Goal: Browse casually

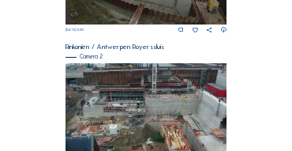
scroll to position [178, 0]
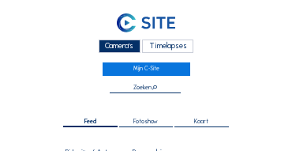
click at [118, 45] on div "Camera's" at bounding box center [120, 45] width 42 height 13
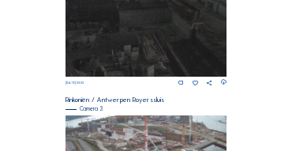
scroll to position [540, 0]
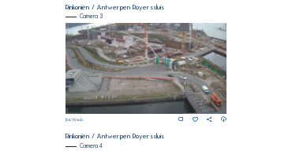
click at [186, 60] on img at bounding box center [146, 68] width 162 height 91
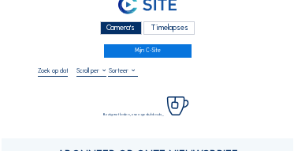
scroll to position [47, 0]
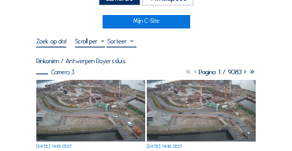
click at [74, 90] on img at bounding box center [90, 111] width 109 height 62
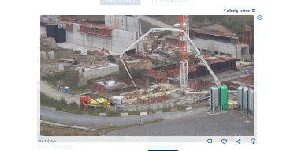
drag, startPoint x: 116, startPoint y: 59, endPoint x: 156, endPoint y: 73, distance: 42.7
click at [156, 73] on img at bounding box center [147, 75] width 215 height 121
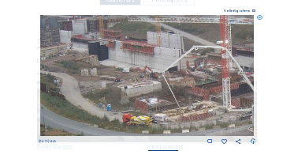
drag, startPoint x: 125, startPoint y: 69, endPoint x: 148, endPoint y: 80, distance: 25.1
click at [151, 80] on img at bounding box center [147, 75] width 215 height 121
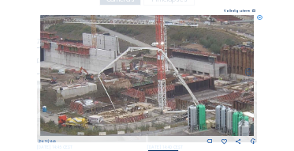
drag, startPoint x: 155, startPoint y: 75, endPoint x: 98, endPoint y: 77, distance: 56.8
click at [98, 77] on img at bounding box center [147, 75] width 215 height 121
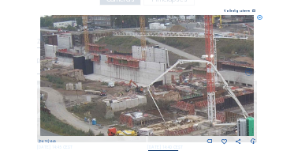
drag, startPoint x: 129, startPoint y: 49, endPoint x: 178, endPoint y: 62, distance: 51.3
click at [178, 62] on img at bounding box center [147, 75] width 215 height 121
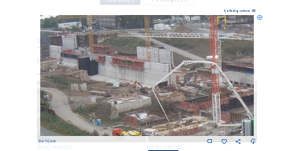
drag, startPoint x: 133, startPoint y: 58, endPoint x: 166, endPoint y: 63, distance: 32.7
click at [166, 63] on img at bounding box center [147, 75] width 215 height 121
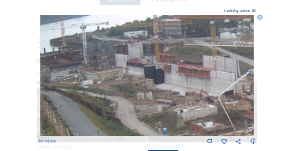
drag, startPoint x: 154, startPoint y: 63, endPoint x: 170, endPoint y: 63, distance: 15.8
click at [170, 63] on img at bounding box center [147, 75] width 215 height 121
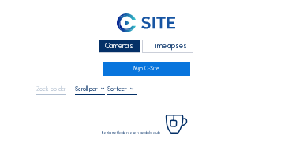
drag, startPoint x: 106, startPoint y: 43, endPoint x: 91, endPoint y: 39, distance: 15.5
click at [106, 43] on div "Camera's" at bounding box center [120, 45] width 42 height 13
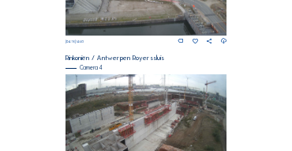
scroll to position [651, 0]
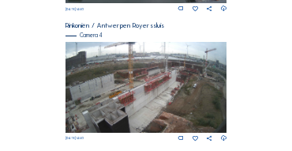
click at [212, 78] on img at bounding box center [146, 87] width 162 height 91
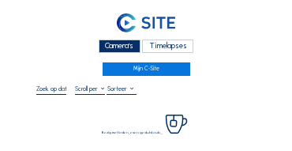
scroll to position [47, 0]
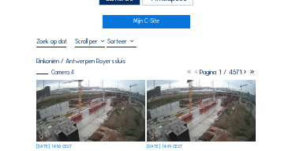
click at [75, 87] on img at bounding box center [90, 111] width 109 height 62
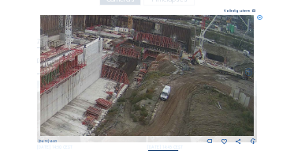
drag, startPoint x: 181, startPoint y: 73, endPoint x: 149, endPoint y: 80, distance: 33.1
click at [149, 80] on img at bounding box center [147, 75] width 215 height 121
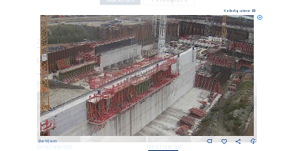
drag, startPoint x: 122, startPoint y: 80, endPoint x: 207, endPoint y: 88, distance: 85.7
click at [217, 89] on img at bounding box center [147, 75] width 215 height 121
click at [218, 90] on img at bounding box center [147, 75] width 215 height 121
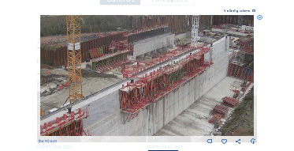
click at [168, 66] on img at bounding box center [147, 75] width 215 height 121
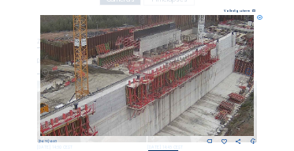
click at [135, 74] on img at bounding box center [147, 75] width 215 height 121
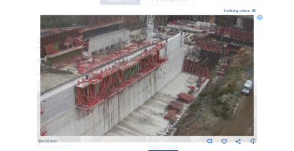
drag, startPoint x: 191, startPoint y: 78, endPoint x: 140, endPoint y: 78, distance: 51.3
click at [140, 78] on img at bounding box center [147, 75] width 215 height 121
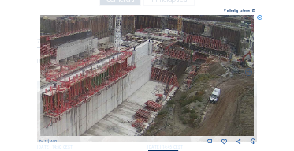
drag, startPoint x: 160, startPoint y: 75, endPoint x: 130, endPoint y: 82, distance: 30.8
click at [130, 82] on img at bounding box center [147, 75] width 215 height 121
click at [129, 82] on img at bounding box center [147, 75] width 215 height 121
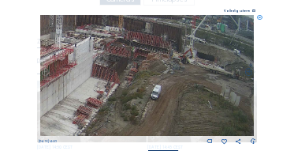
drag, startPoint x: 178, startPoint y: 80, endPoint x: 119, endPoint y: 77, distance: 59.3
click at [119, 77] on img at bounding box center [147, 75] width 215 height 121
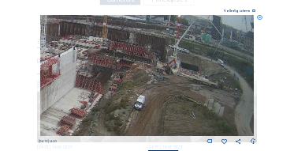
drag, startPoint x: 176, startPoint y: 77, endPoint x: 151, endPoint y: 93, distance: 29.5
click at [151, 93] on img at bounding box center [147, 75] width 215 height 121
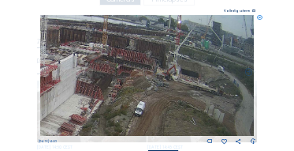
click at [151, 93] on img at bounding box center [147, 75] width 215 height 121
click at [260, 19] on icon at bounding box center [260, 18] width 6 height 6
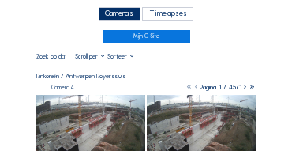
scroll to position [0, 0]
